Goal: Information Seeking & Learning: Learn about a topic

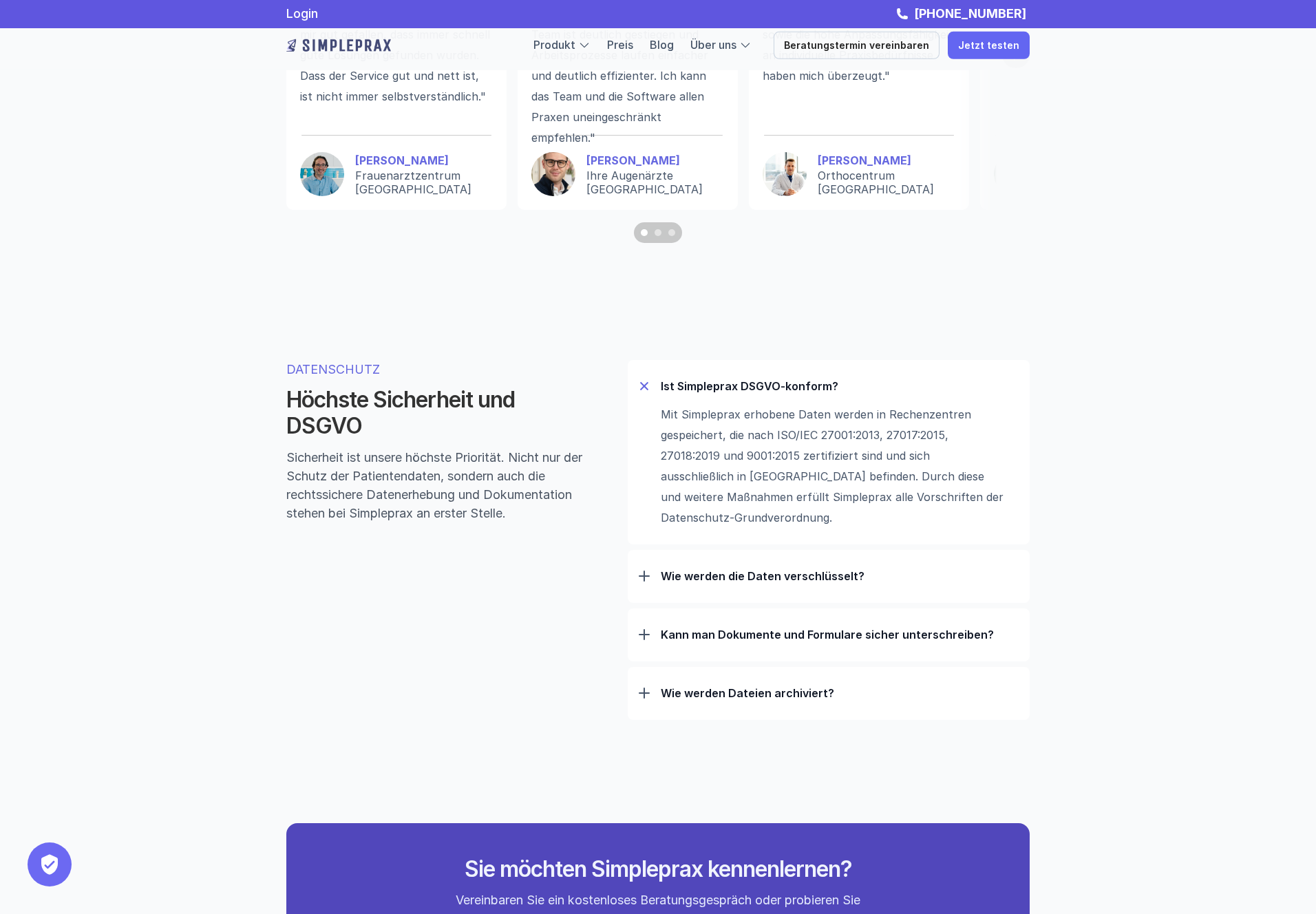
scroll to position [3917, 0]
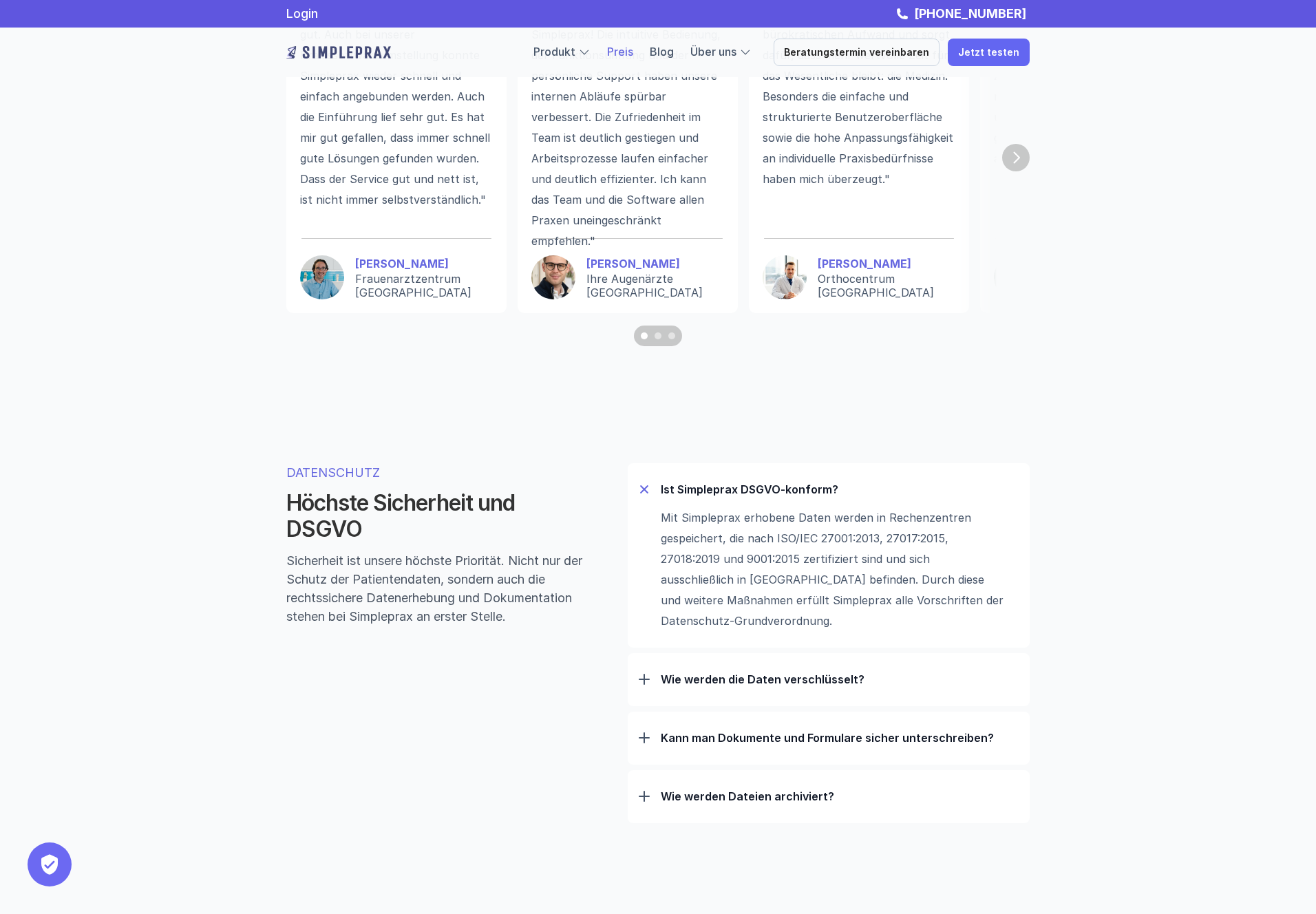
click at [633, 47] on link "Preis" at bounding box center [620, 51] width 26 height 14
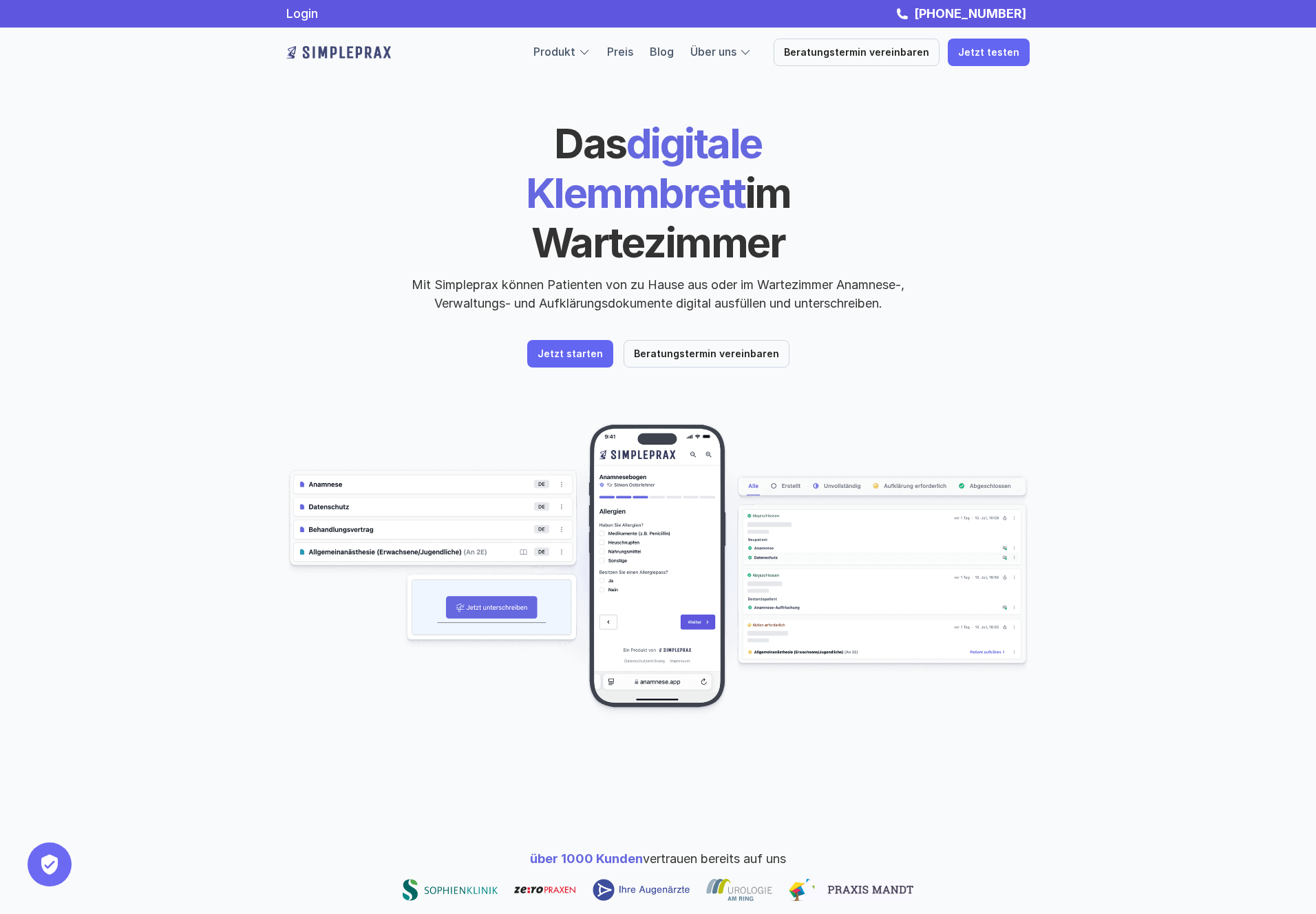
scroll to position [2, 0]
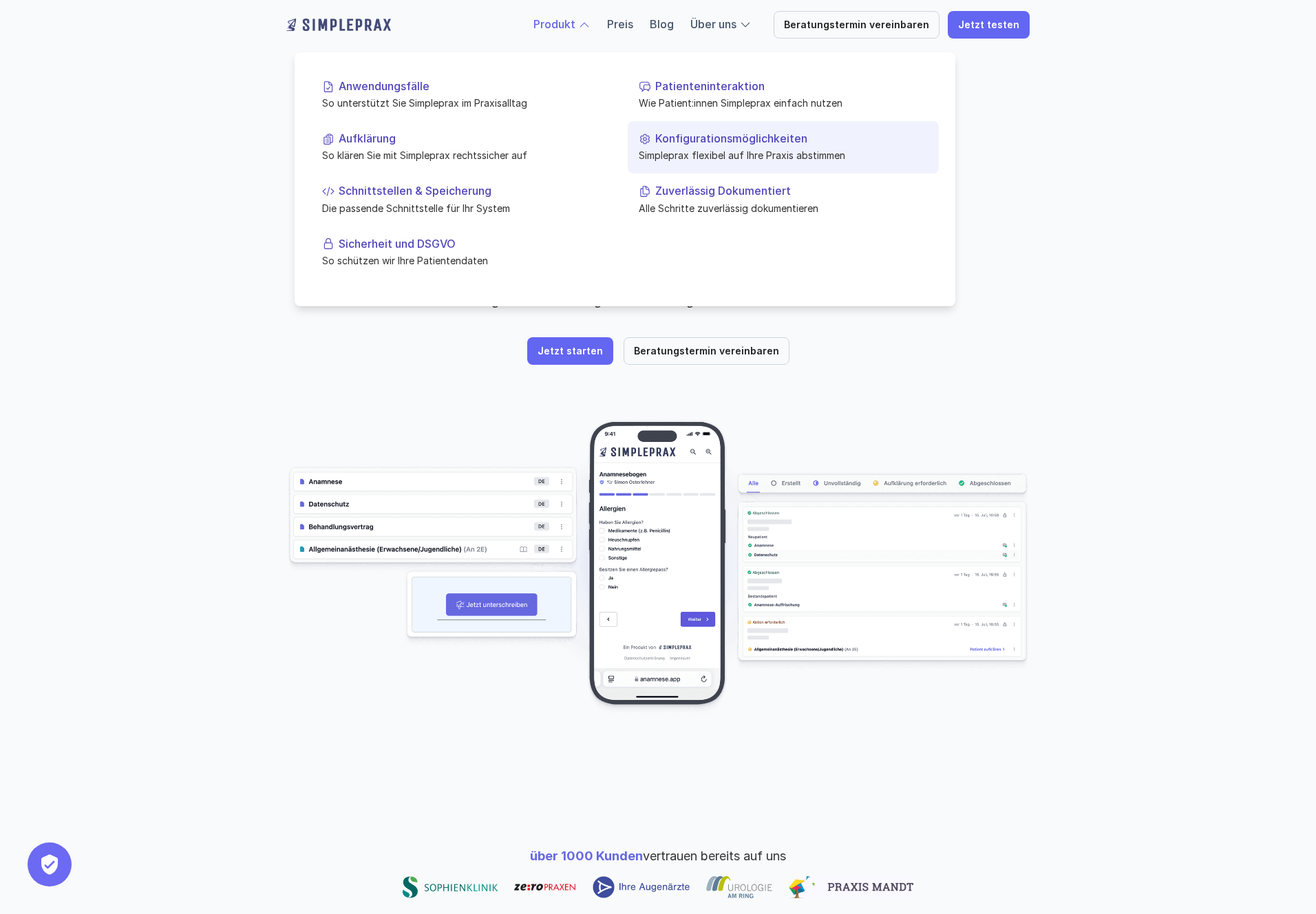
click at [737, 149] on p "Simpleprax flexibel auf Ihre Praxis abstimmen" at bounding box center [783, 155] width 289 height 15
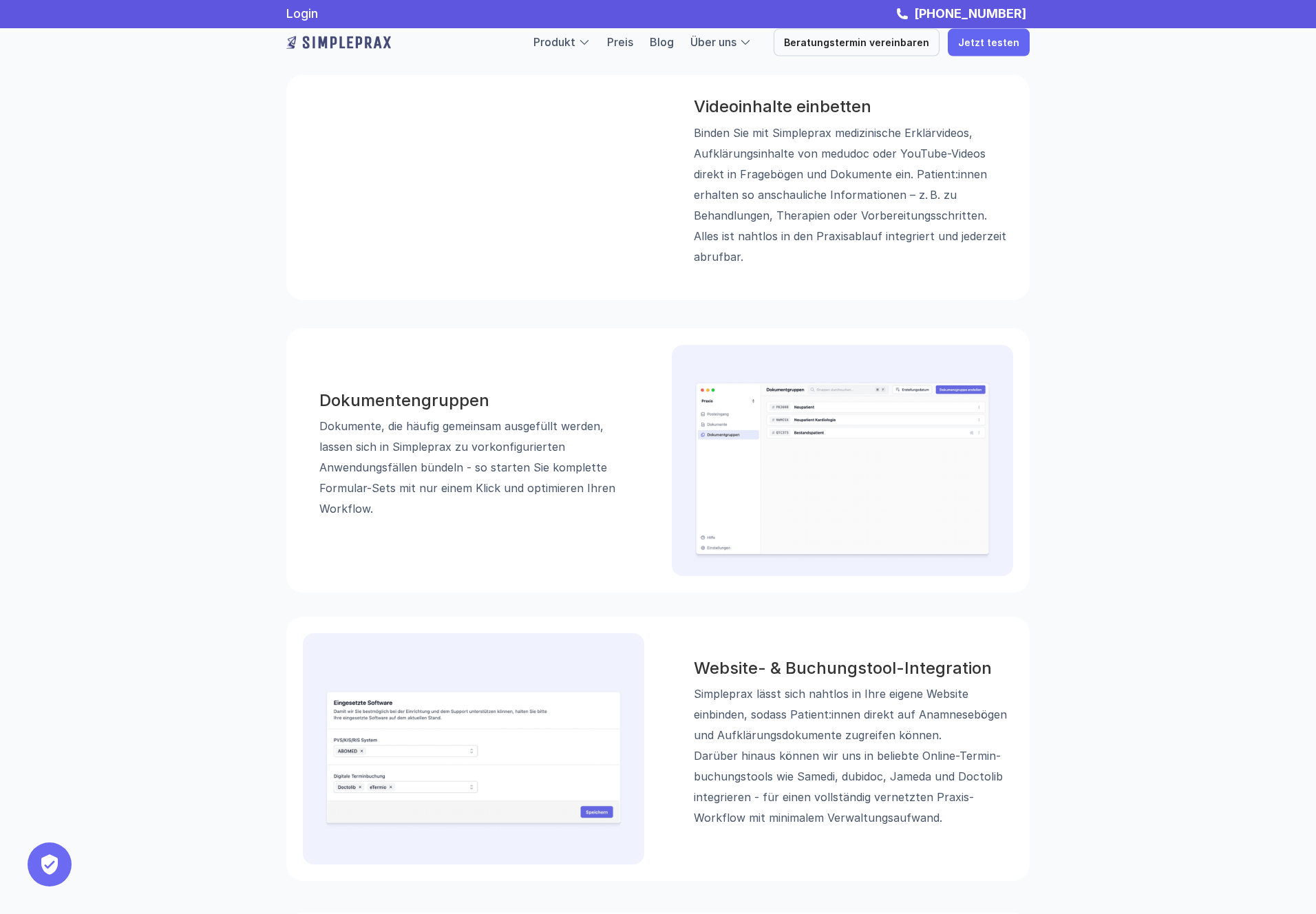
scroll to position [1240, 0]
